Goal: Book appointment/travel/reservation

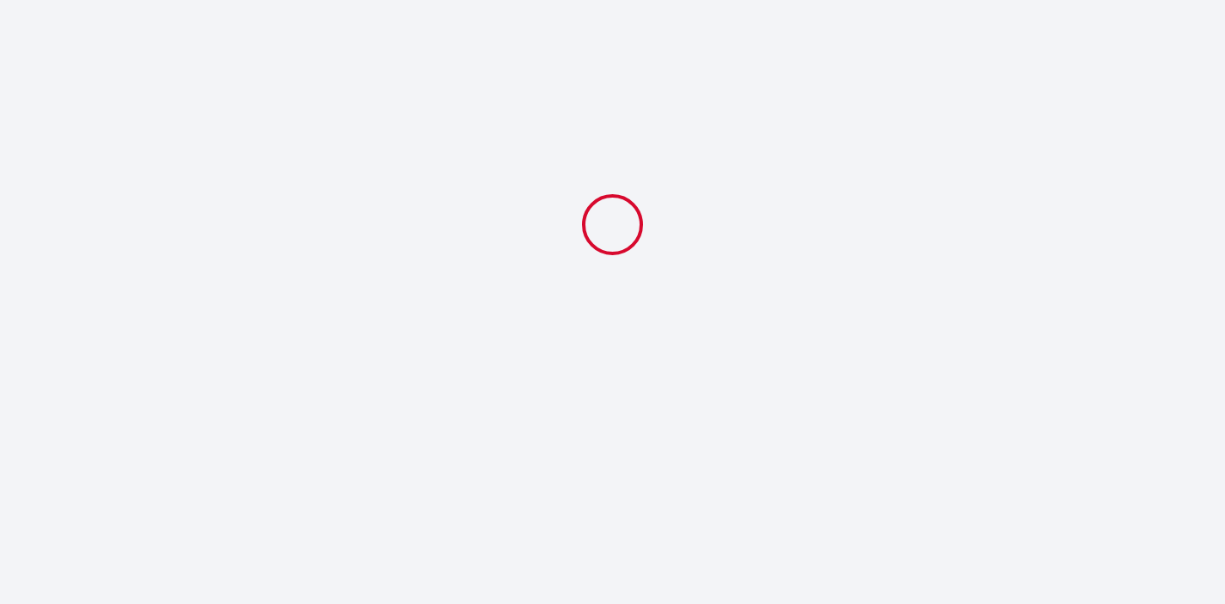
select select
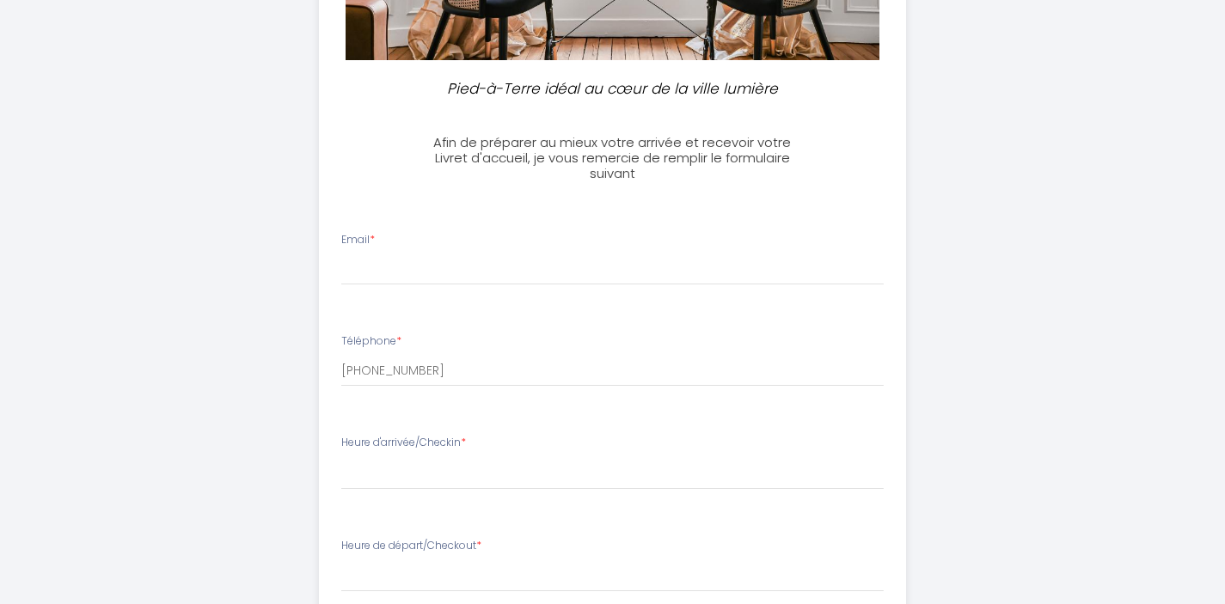
scroll to position [408, 0]
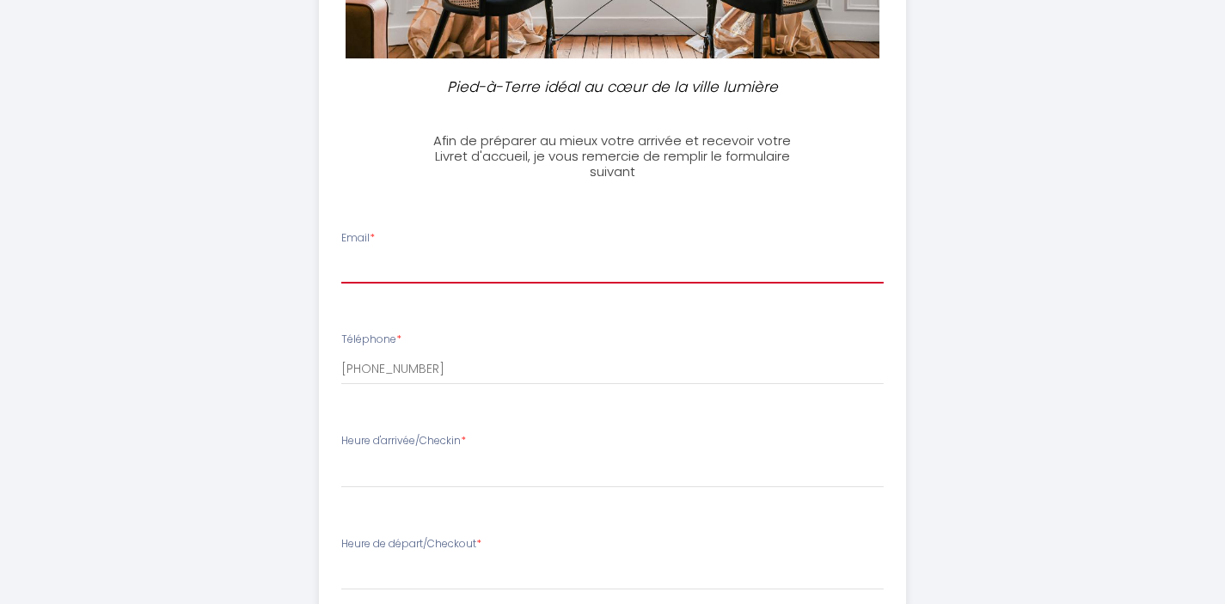
click at [376, 275] on input "Email *" at bounding box center [612, 268] width 542 height 31
type input "[EMAIL_ADDRESS][DOMAIN_NAME]"
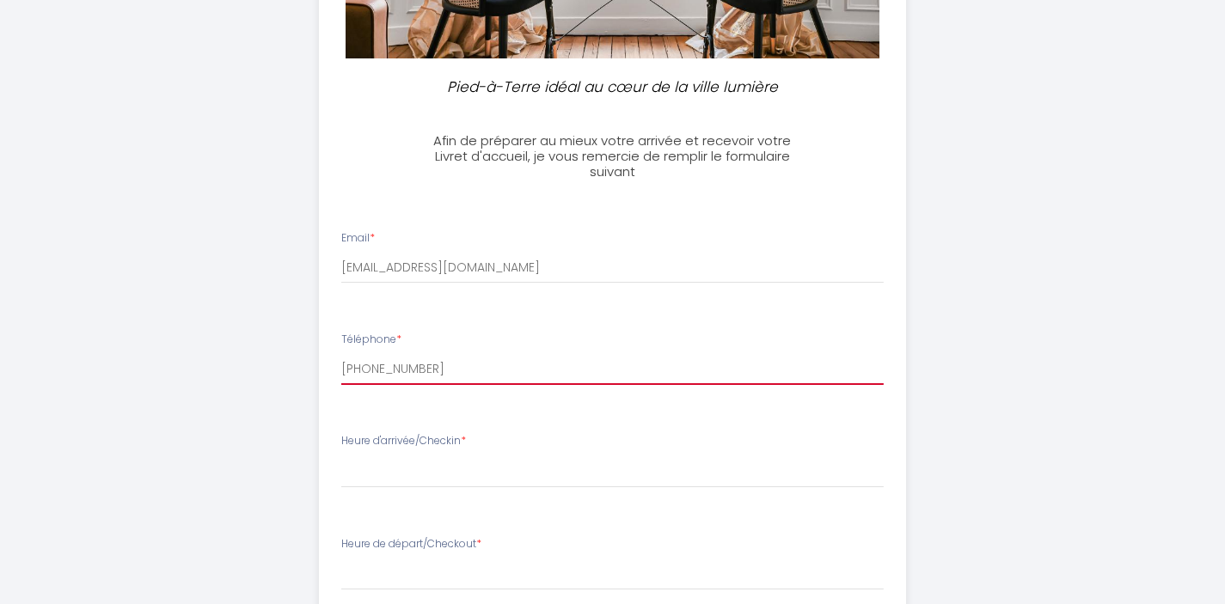
click at [361, 377] on input "[PHONE_NUMBER]" at bounding box center [612, 369] width 542 height 31
drag, startPoint x: 482, startPoint y: 373, endPoint x: 300, endPoint y: 370, distance: 182.3
click at [300, 371] on div "Pied-à-Terre idéal au cœur de la ville lumière Afin de préparer au mieux votre …" at bounding box center [613, 347] width 880 height 1510
type input "[PHONE_NUMBER]"
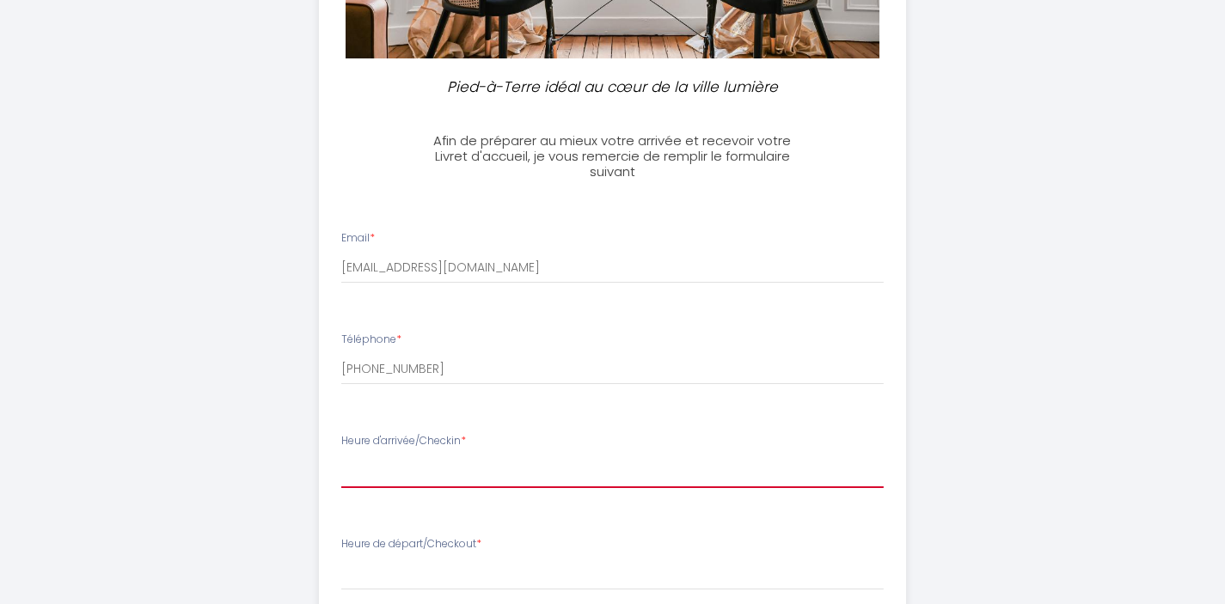
click at [386, 474] on select "17:00 17:30 18:00 18:30 19:00 19:30 20:00" at bounding box center [612, 472] width 542 height 33
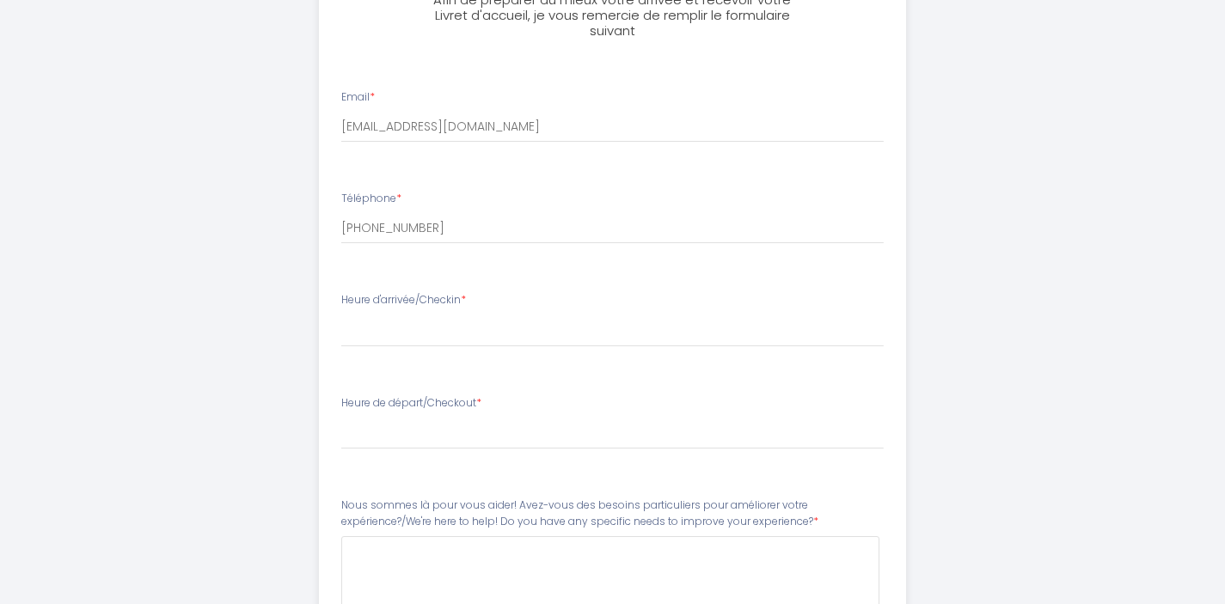
scroll to position [546, 0]
drag, startPoint x: 386, startPoint y: 474, endPoint x: 0, endPoint y: 2, distance: 609.7
click at [0, 0] on div "Pied-à-Terre idéal au cœur de la ville lumière Afin de préparer au mieux votre …" at bounding box center [612, 209] width 1225 height 1510
click at [450, 337] on select "17:00 17:30 18:00 18:30 19:00 19:30 20:00" at bounding box center [612, 334] width 542 height 33
select select "17:00"
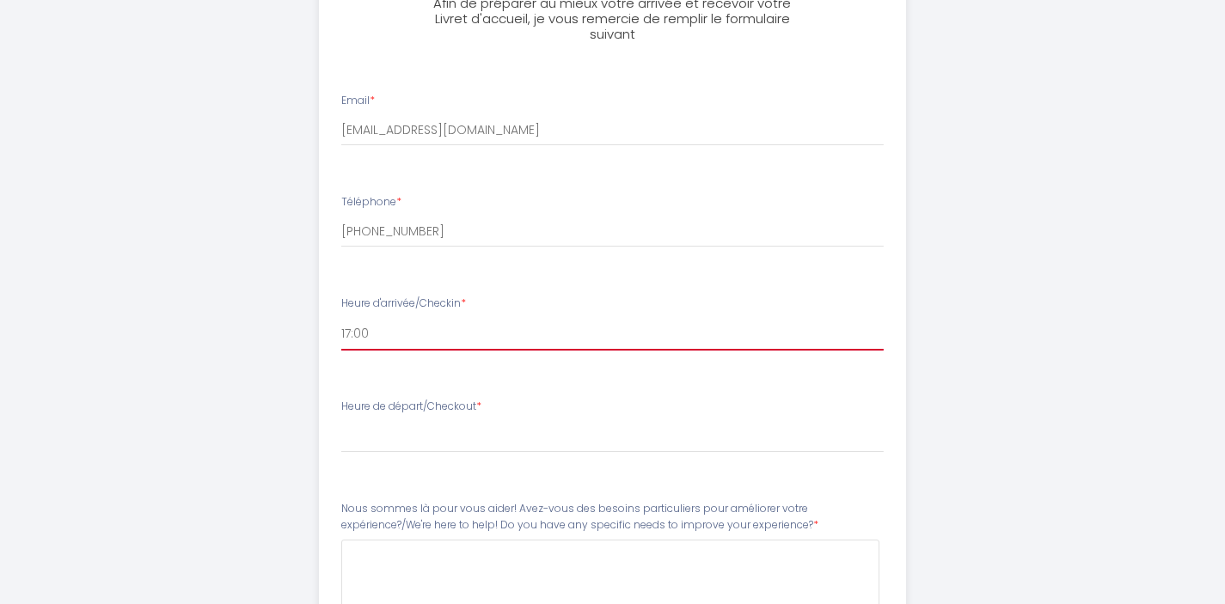
click at [341, 318] on select "17:00 17:30 18:00 18:30 19:00 19:30 20:00" at bounding box center [612, 334] width 542 height 33
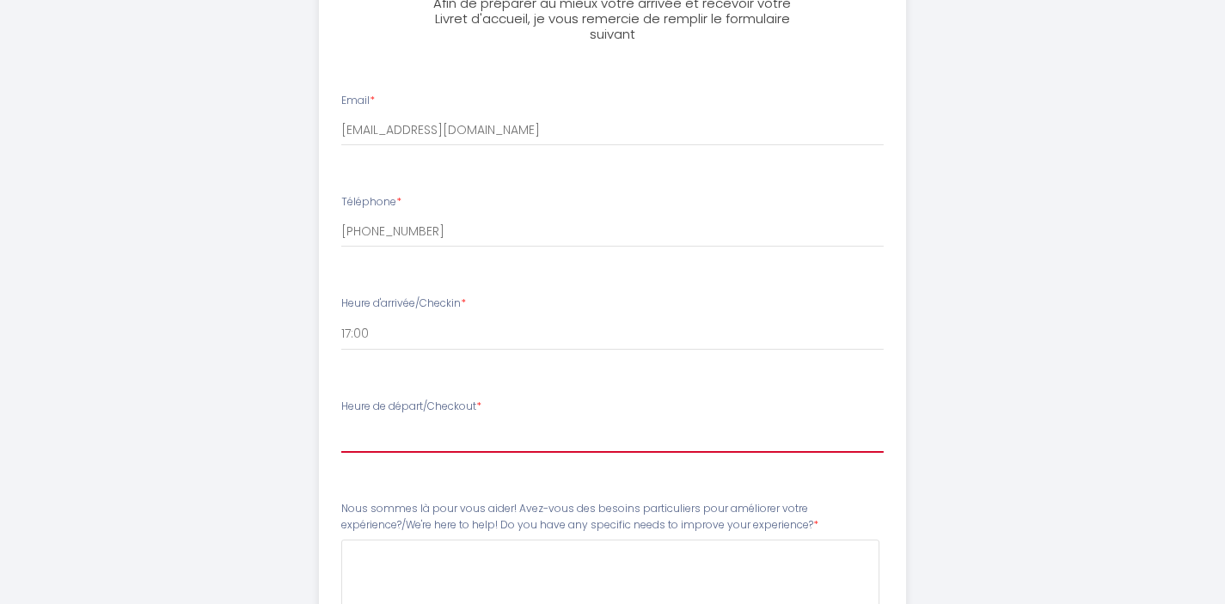
click at [377, 446] on select "00:00 00:30 01:00 01:30 02:00 02:30 03:00 03:30 04:00 04:30 05:00 05:30 06:00 0…" at bounding box center [612, 436] width 542 height 33
select select "10:00"
click at [341, 420] on select "00:00 00:30 01:00 01:30 02:00 02:30 03:00 03:30 04:00 04:30 05:00 05:30 06:00 0…" at bounding box center [612, 436] width 542 height 33
click at [196, 374] on div "Pied-à-Terre idéal au cœur de la ville lumière Afin de préparer au mieux votre …" at bounding box center [613, 209] width 880 height 1510
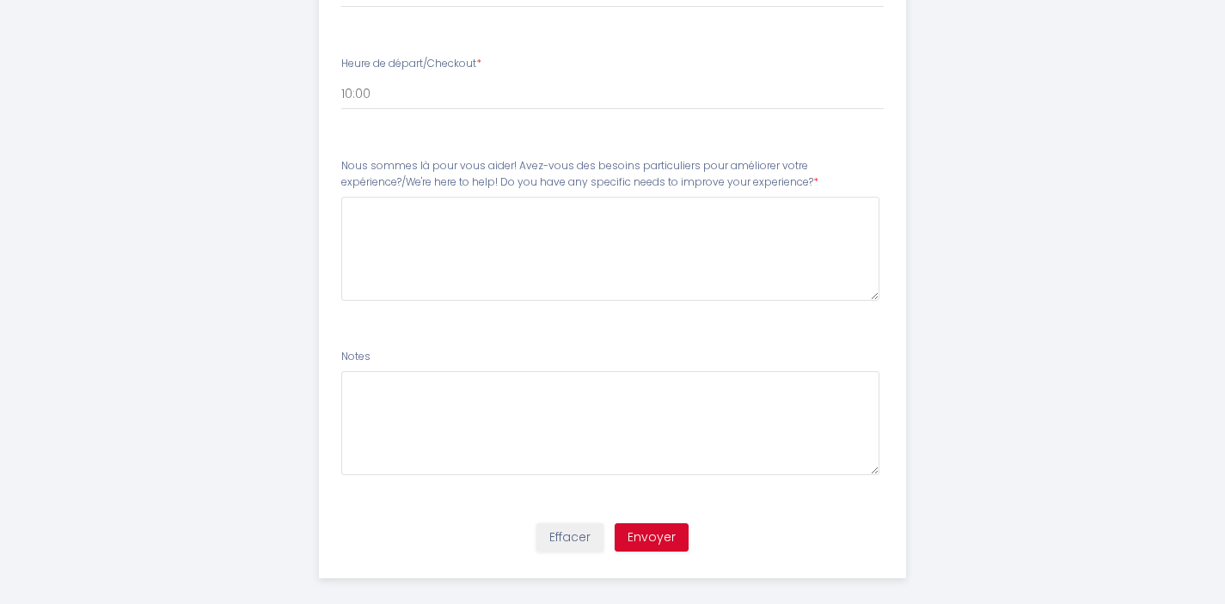
scroll to position [906, 0]
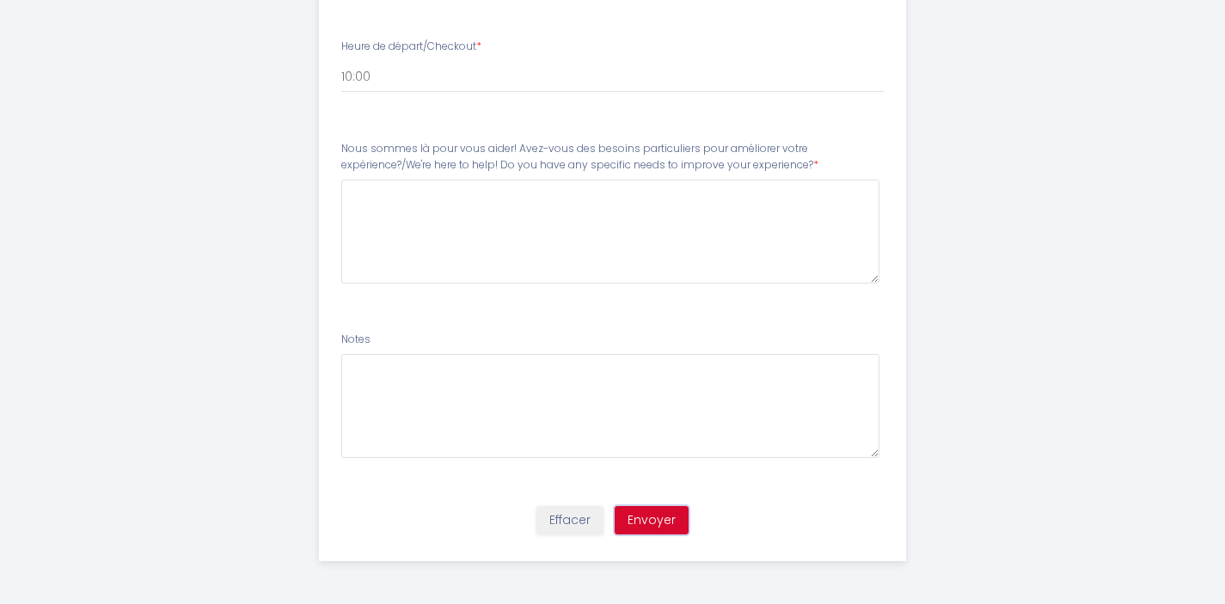
click at [646, 527] on button "Envoyer" at bounding box center [652, 520] width 74 height 29
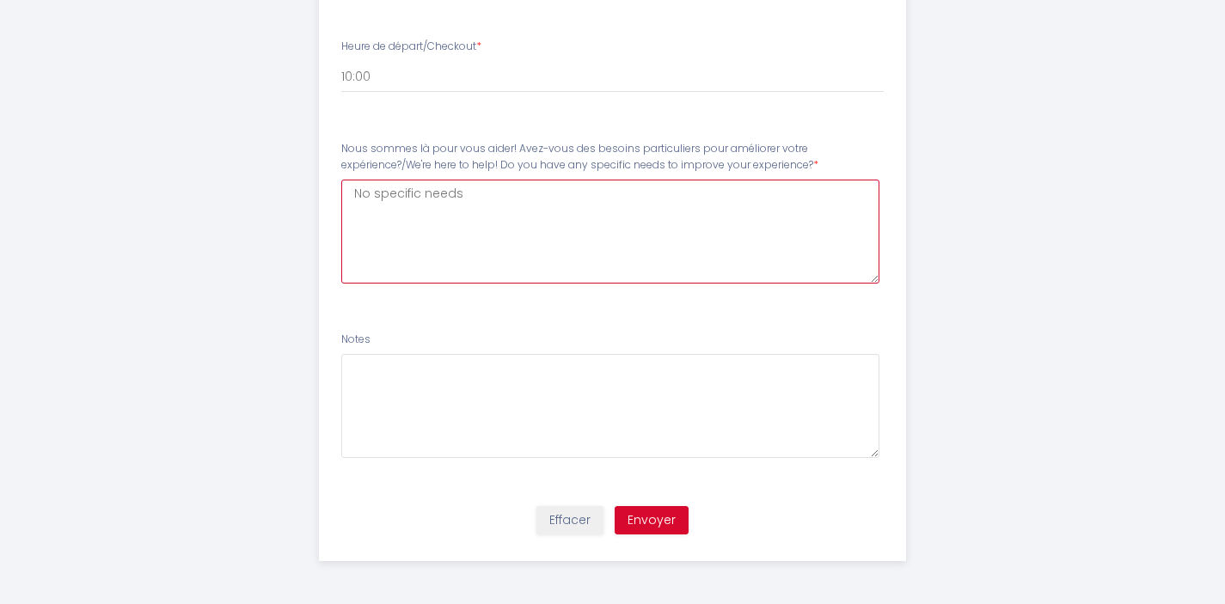
type experience\?4 "No specific needs"
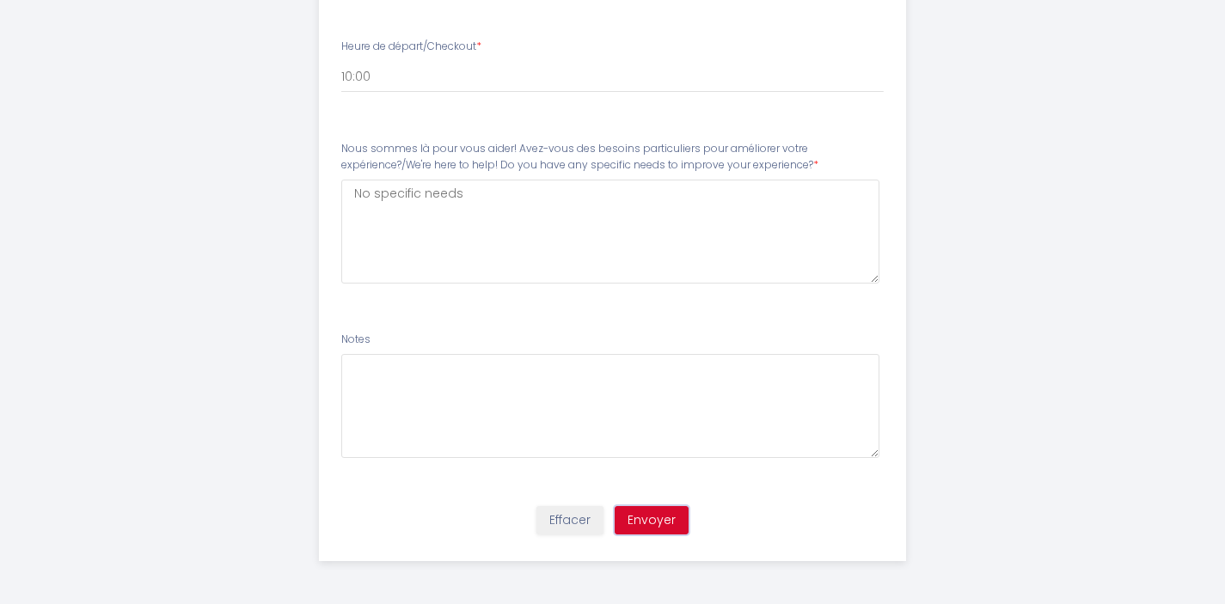
click at [658, 507] on button "Envoyer" at bounding box center [652, 520] width 74 height 29
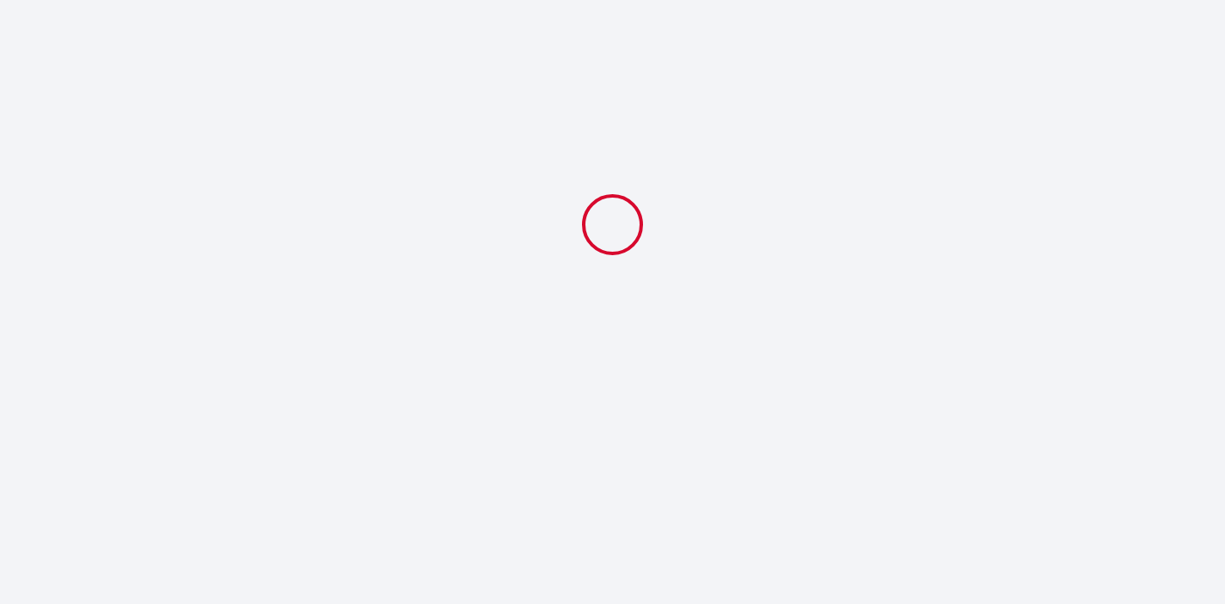
select select "10:00"
